Goal: Check status: Check status

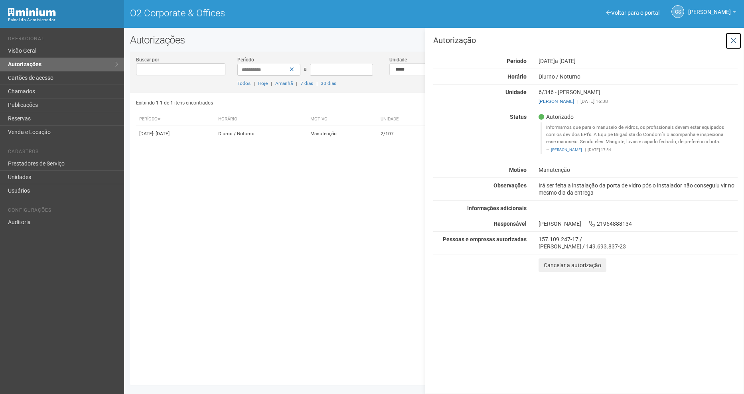
click at [733, 39] on icon at bounding box center [733, 41] width 6 height 8
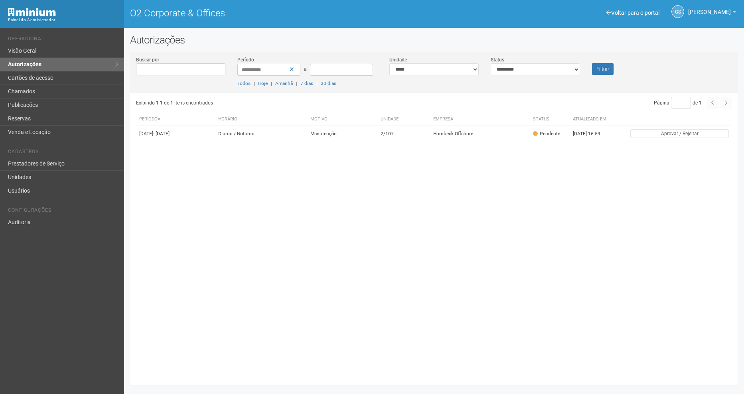
click at [613, 70] on div "Filtrar" at bounding box center [611, 65] width 51 height 19
click at [607, 67] on button "Filtrar" at bounding box center [603, 69] width 22 height 12
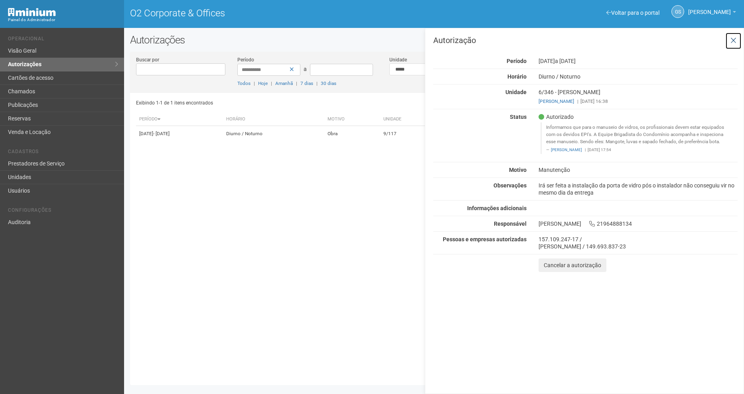
click at [731, 43] on icon at bounding box center [733, 41] width 6 height 8
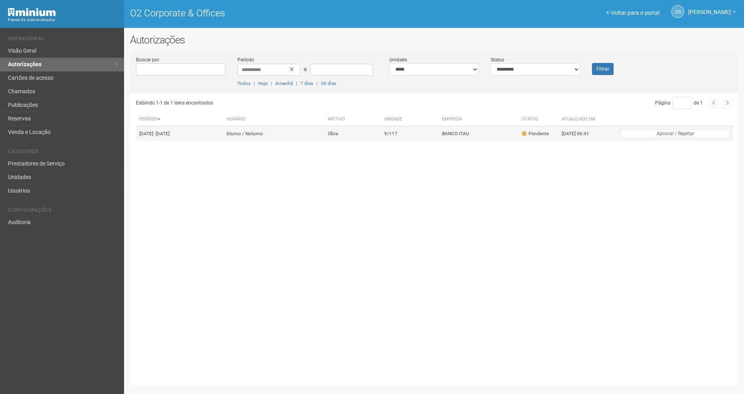
click at [439, 140] on td "9/117" at bounding box center [410, 134] width 58 height 16
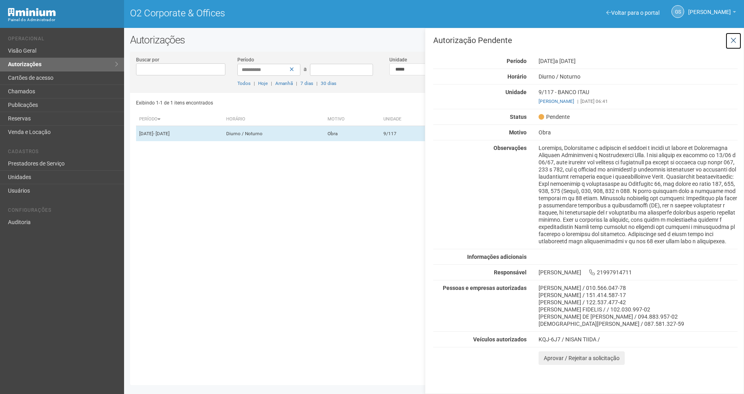
click at [733, 40] on icon at bounding box center [733, 41] width 6 height 8
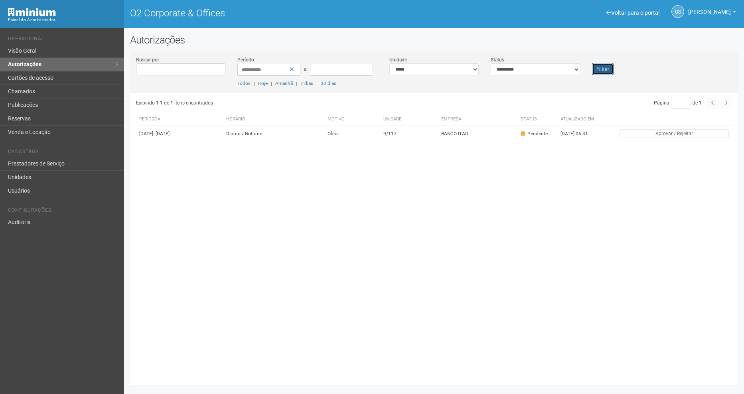
click at [595, 74] on button "Filtrar" at bounding box center [603, 69] width 22 height 12
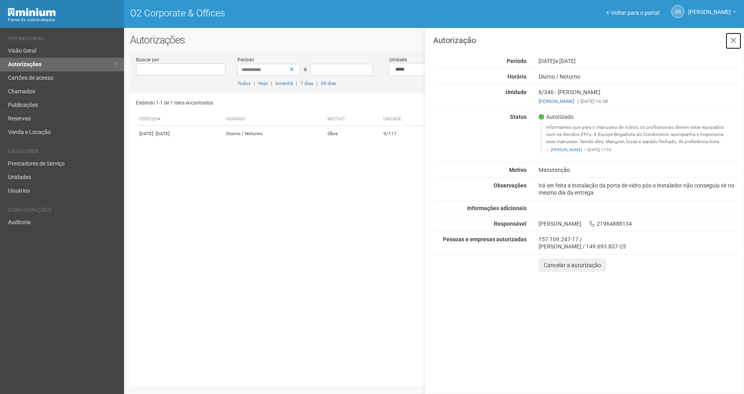
click at [732, 44] on icon at bounding box center [733, 41] width 6 height 8
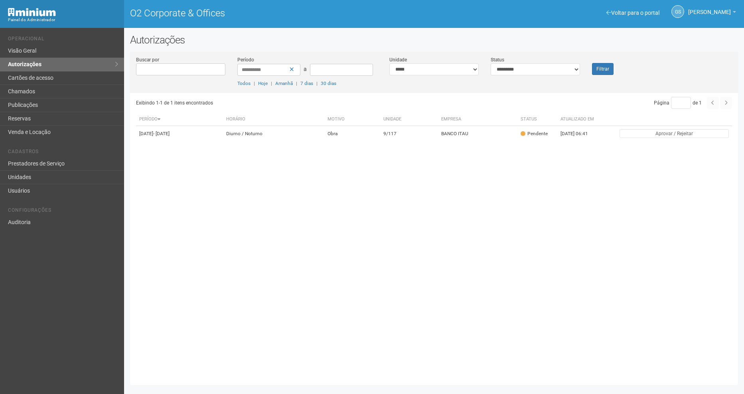
click at [601, 60] on div "Filtrar" at bounding box center [611, 65] width 51 height 19
click at [603, 72] on button "Filtrar" at bounding box center [603, 69] width 22 height 12
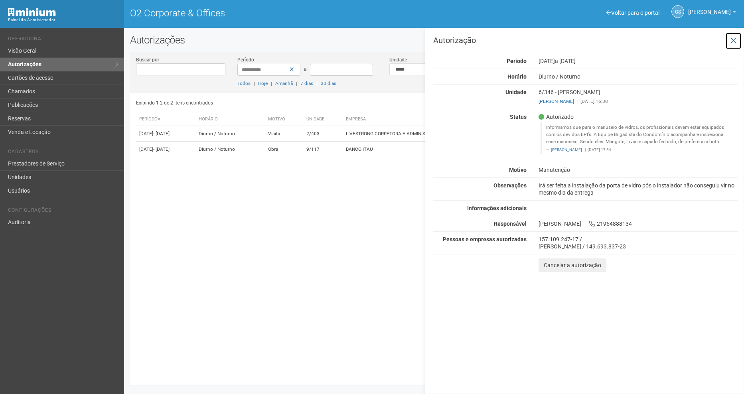
click at [733, 42] on icon at bounding box center [733, 41] width 6 height 8
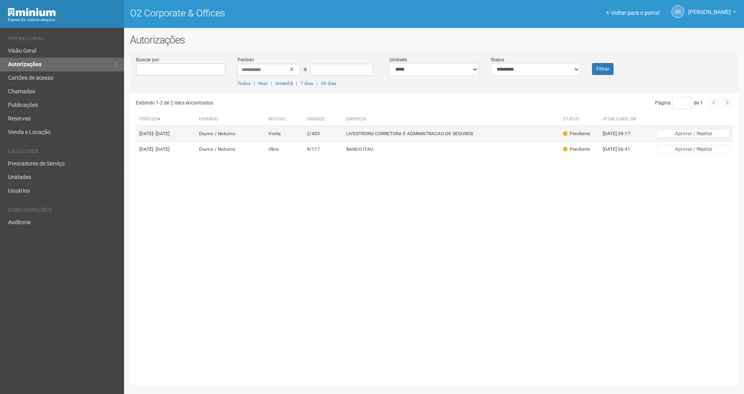
click at [394, 136] on td "LIVESTRONG CORRETORA E ADMINISTRACAO DE SEGUROS" at bounding box center [451, 134] width 217 height 16
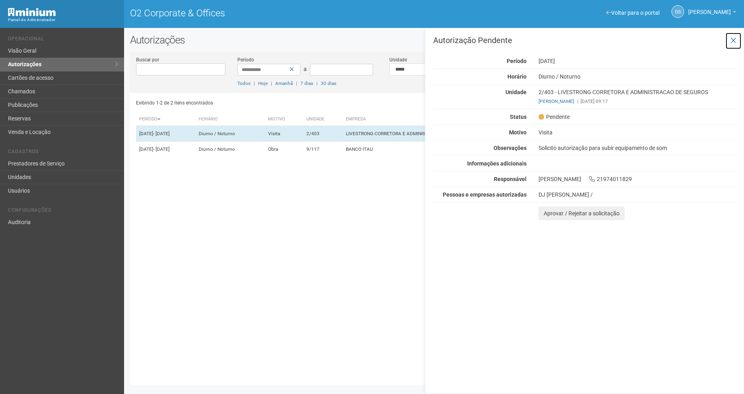
click at [730, 39] on icon at bounding box center [733, 41] width 6 height 8
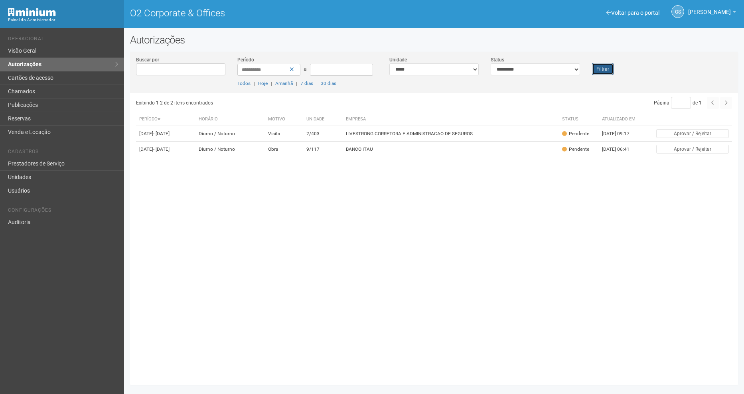
click at [592, 73] on button "Filtrar" at bounding box center [603, 69] width 22 height 12
